Goal: Task Accomplishment & Management: Manage account settings

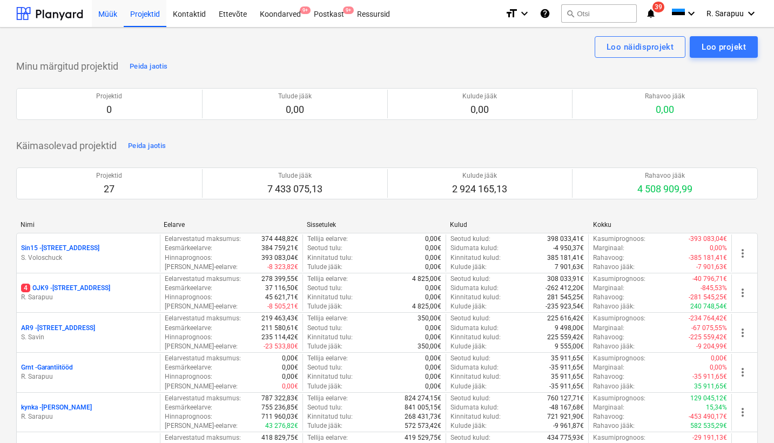
click at [108, 18] on div "Müük" at bounding box center [108, 13] width 32 height 28
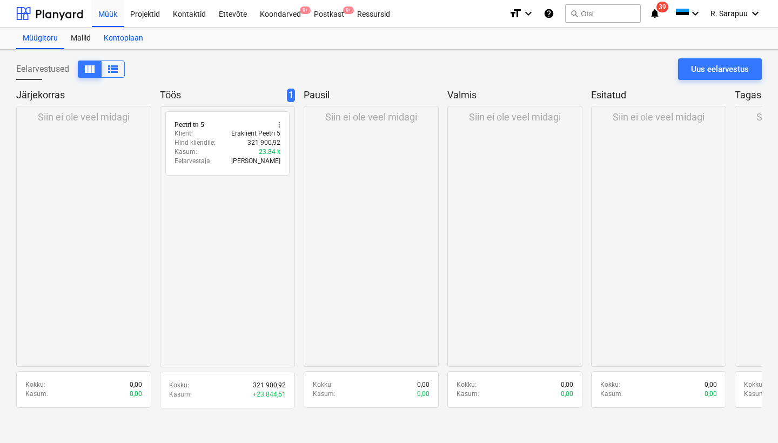
click at [136, 42] on div "Kontoplaan" at bounding box center [123, 39] width 52 height 22
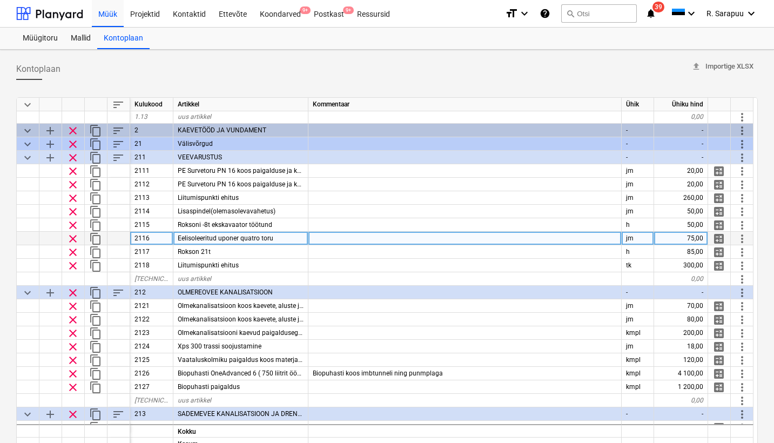
scroll to position [174, 0]
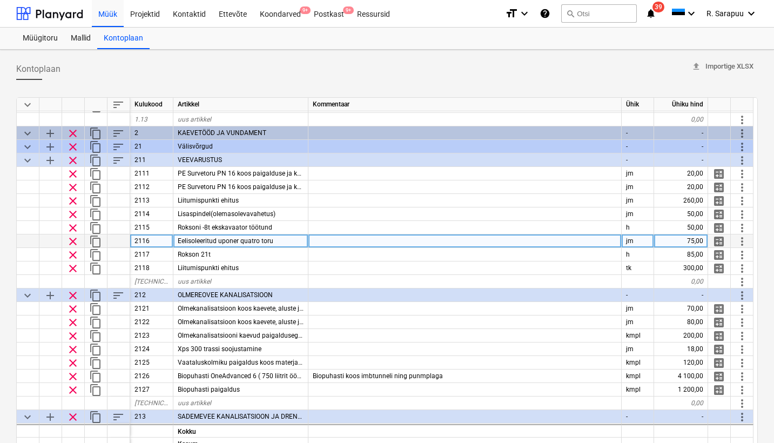
click at [253, 242] on span "Eelisoleeritud uponer quatro toru" at bounding box center [226, 241] width 96 height 8
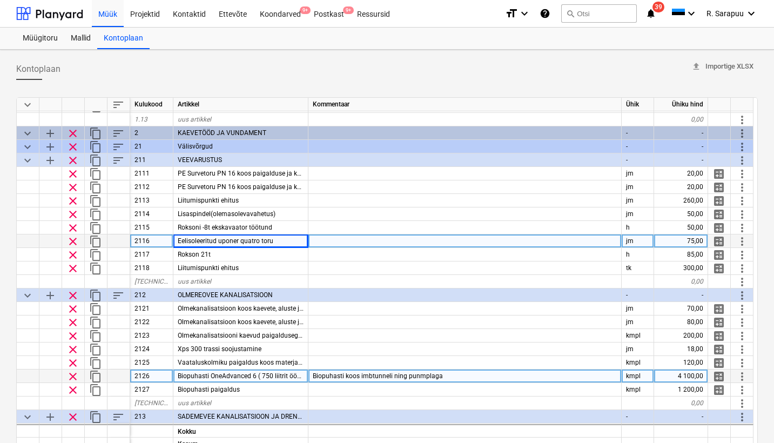
drag, startPoint x: 179, startPoint y: 172, endPoint x: 492, endPoint y: 372, distance: 371.3
click at [492, 372] on div "keyboard_arrow_down sort Kulukood Artikkel Kommentaar Ühik Ühiku hind clear con…" at bounding box center [387, 274] width 742 height 355
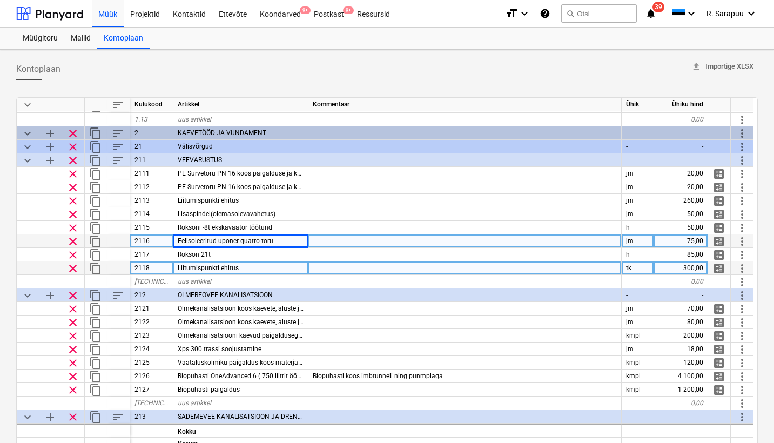
scroll to position [231, 0]
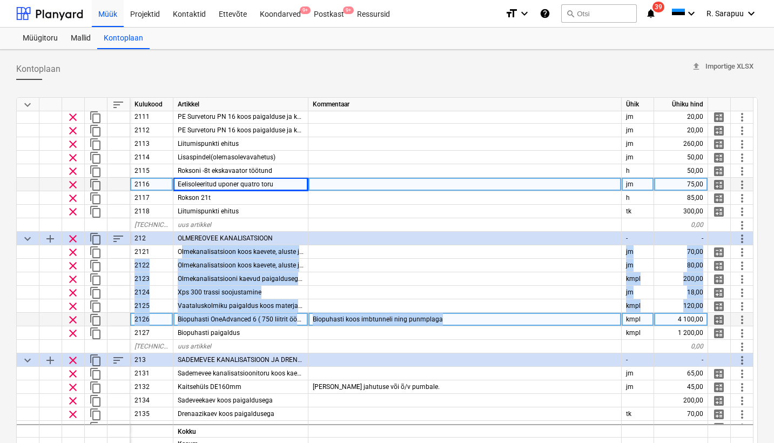
drag, startPoint x: 182, startPoint y: 253, endPoint x: 577, endPoint y: 322, distance: 400.9
click at [577, 322] on div "keyboard_arrow_down sort Kulukood Artikkel Kommentaar Ühik Ühiku hind 1.13 uus …" at bounding box center [387, 274] width 742 height 355
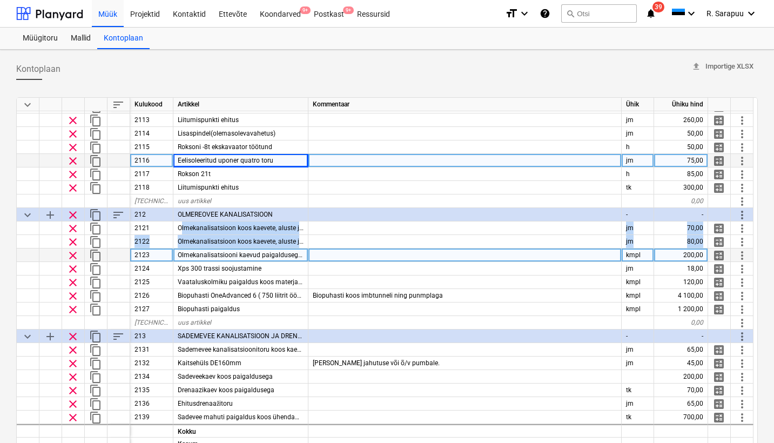
scroll to position [254, 0]
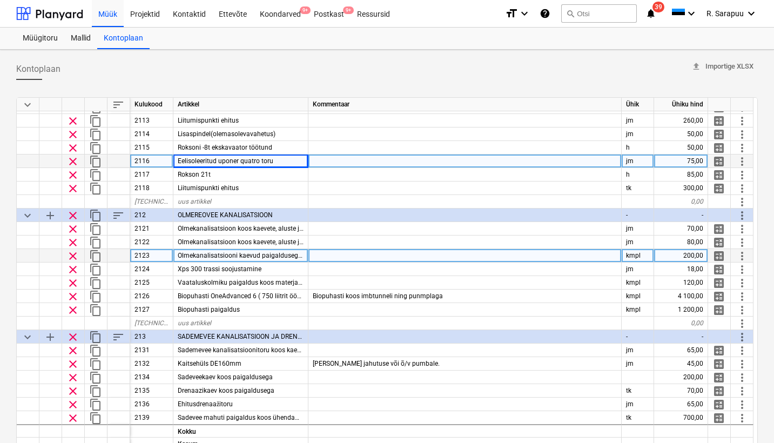
click at [507, 318] on div at bounding box center [465, 324] width 313 height 14
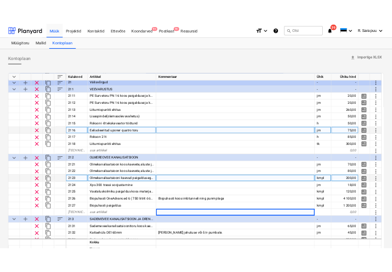
scroll to position [201, 0]
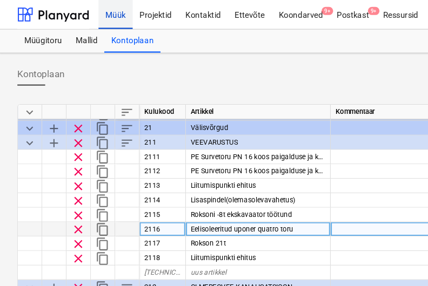
type textarea "x"
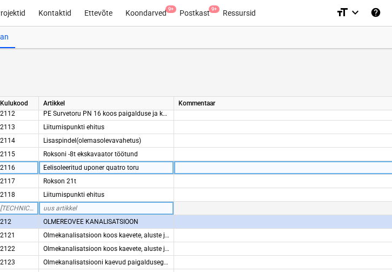
scroll to position [1, 117]
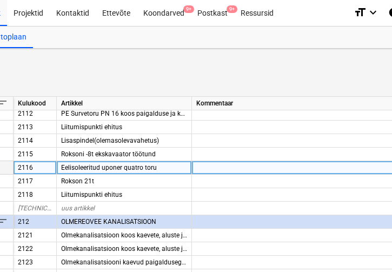
click at [111, 166] on span "Eelisoleeritud uponer quatro toru" at bounding box center [109, 168] width 96 height 8
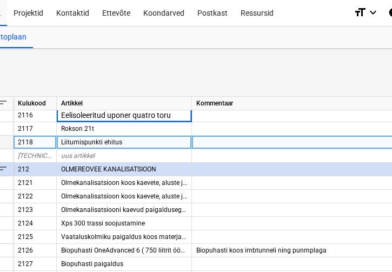
scroll to position [310, 0]
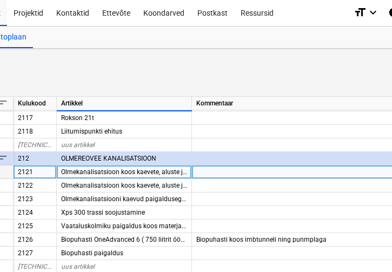
click at [118, 178] on div "Olmekanalisatsioon koos kaevete, aluste ja tagasitäitega110 mm" at bounding box center [124, 172] width 135 height 14
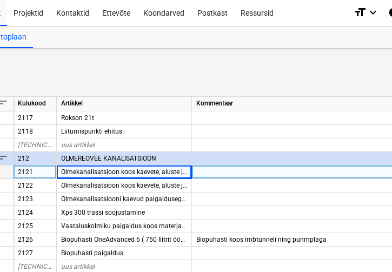
drag, startPoint x: 118, startPoint y: 178, endPoint x: 101, endPoint y: 170, distance: 19.3
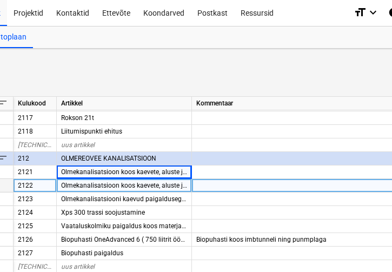
click at [148, 184] on span "Olmekanalisatsioon koos kaevete, aluste ja tagasitäitega 160mm" at bounding box center [156, 186] width 191 height 8
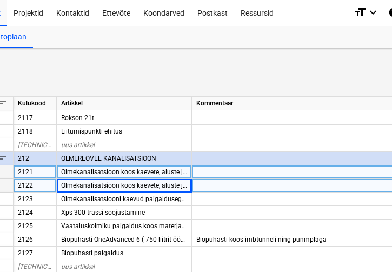
click at [148, 171] on span "Olmekanalisatsioon koos kaevete, aluste ja tagasitäitega110 mm" at bounding box center [156, 172] width 191 height 8
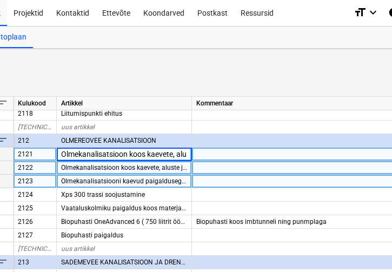
scroll to position [327, 1]
click at [164, 183] on span "Olmekanalisatsiooni kaevud paigaldusega komplektis" at bounding box center [140, 181] width 158 height 8
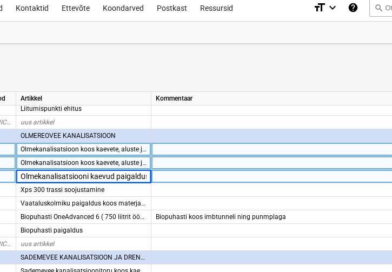
scroll to position [7, 157]
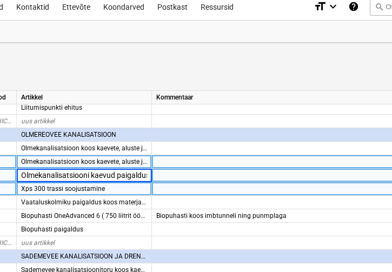
click at [127, 188] on div "Xps 300 trassi soojustamine" at bounding box center [84, 189] width 135 height 14
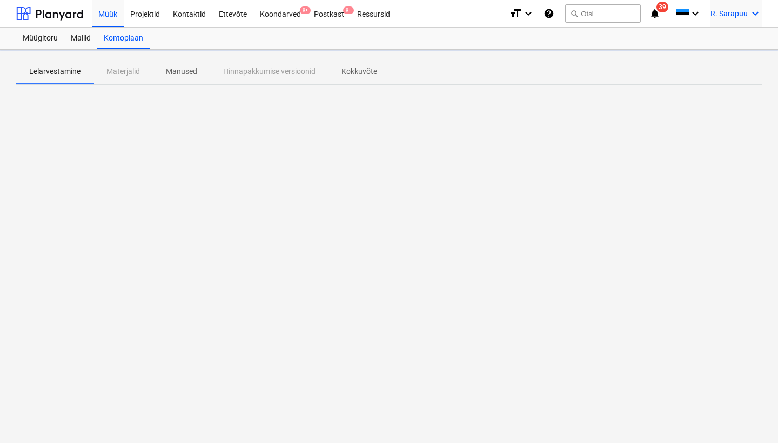
click at [733, 11] on span "R. Sarapuu" at bounding box center [729, 13] width 37 height 9
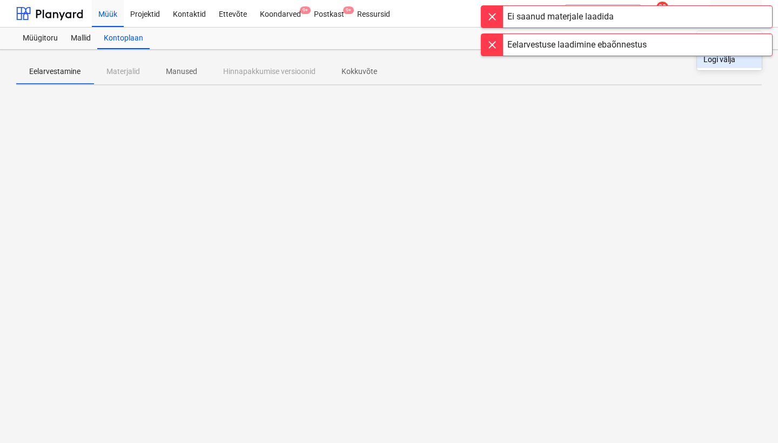
click at [731, 62] on div "Logi välja" at bounding box center [729, 59] width 65 height 17
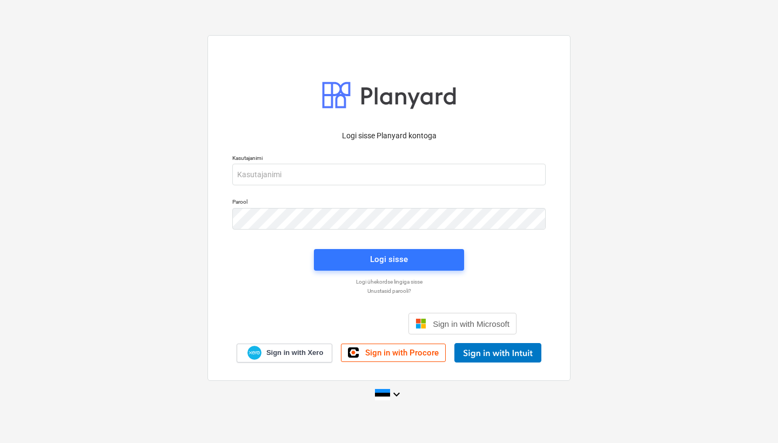
click at [324, 329] on div "Logi sisse Google’i kontoga. Avaneb uuel vahelehel" at bounding box center [331, 324] width 138 height 24
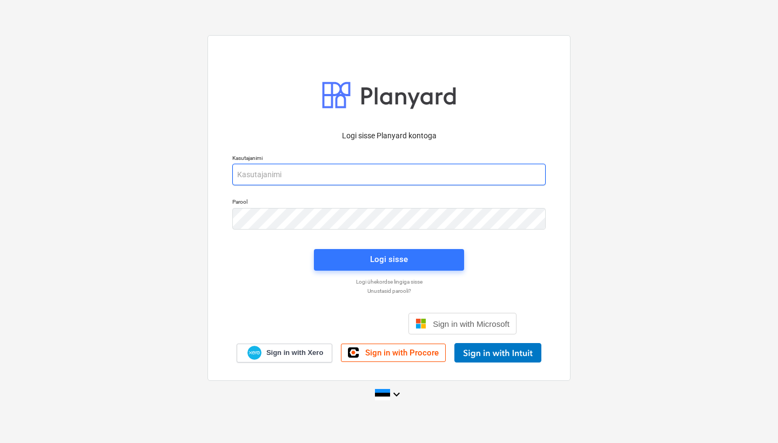
type input "[EMAIL_ADDRESS][DOMAIN_NAME]"
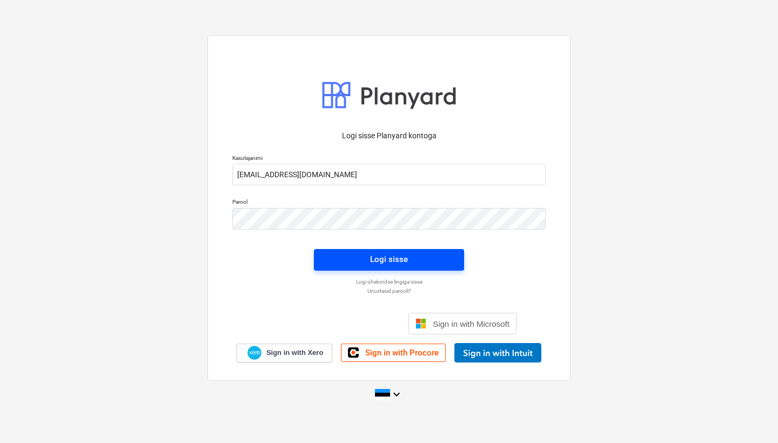
click at [365, 258] on span "Logi sisse" at bounding box center [389, 259] width 124 height 14
